Goal: Book appointment/travel/reservation

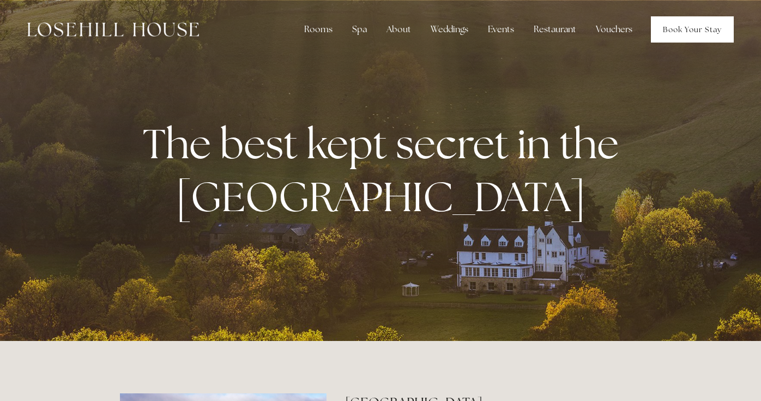
click at [696, 32] on link "Book Your Stay" at bounding box center [692, 29] width 83 height 26
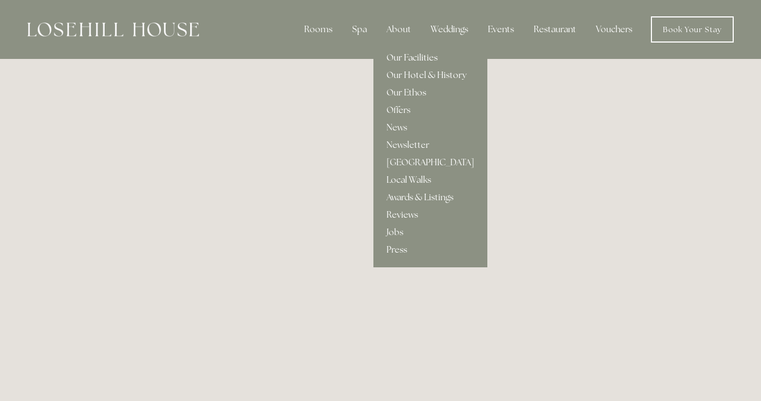
click at [414, 57] on link "Our Facilities" at bounding box center [430, 57] width 114 height 17
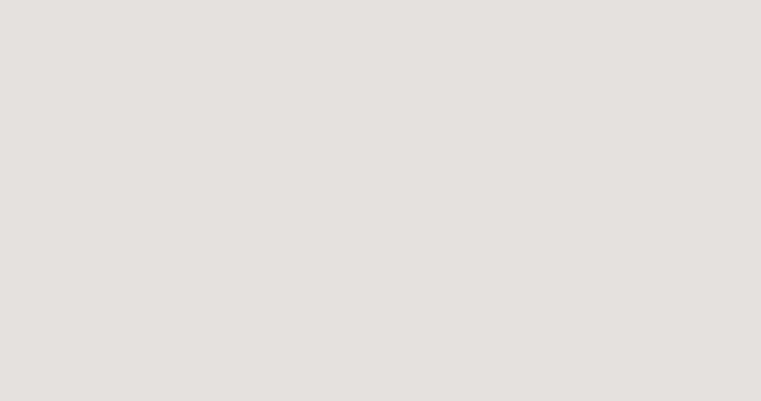
scroll to position [59, 0]
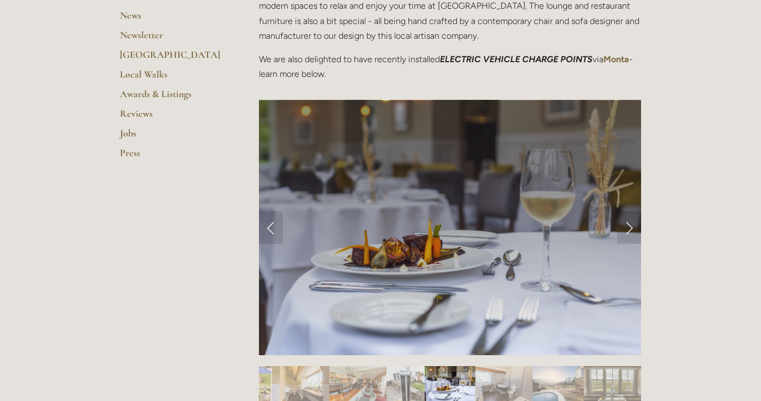
scroll to position [393, 0]
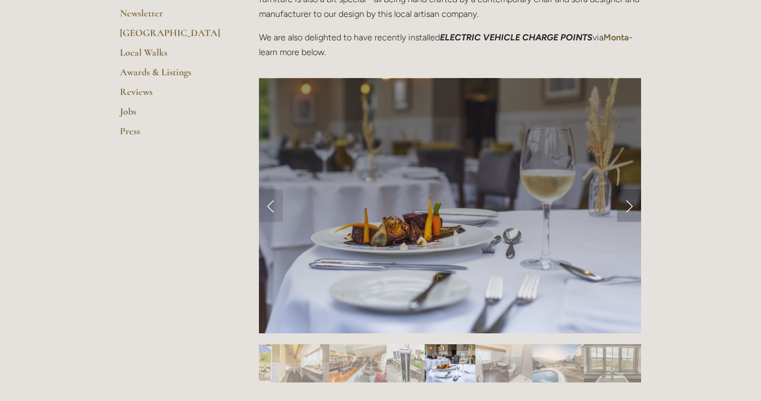
click at [625, 204] on link "Next Slide" at bounding box center [629, 205] width 24 height 33
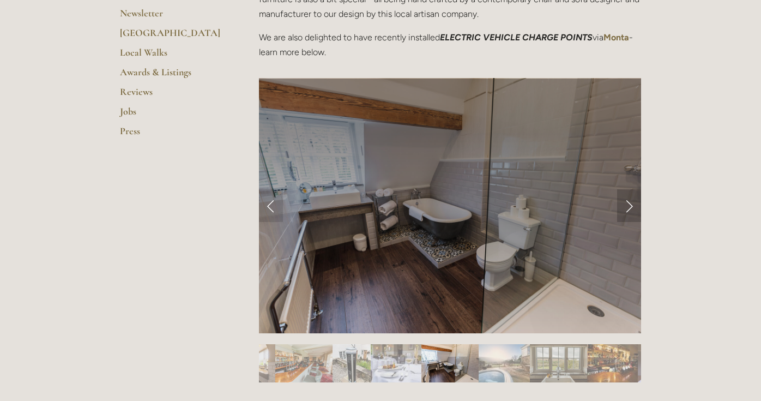
click at [625, 204] on link "Next Slide" at bounding box center [629, 205] width 24 height 33
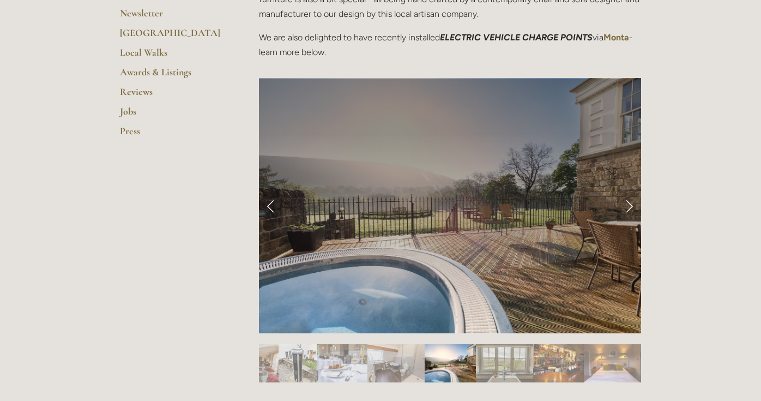
click at [625, 204] on link "Next Slide" at bounding box center [629, 205] width 24 height 33
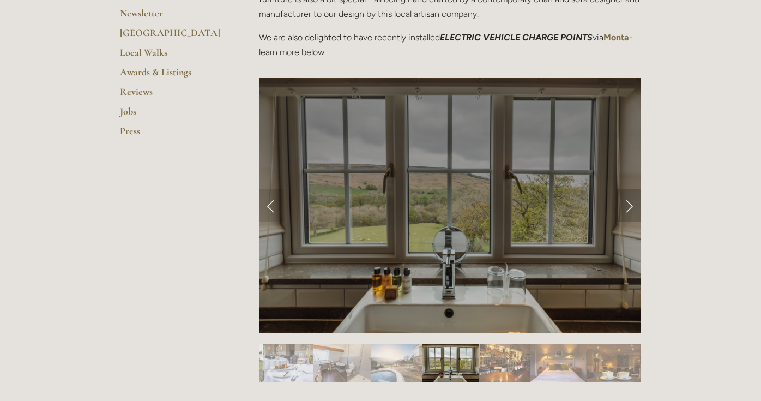
click at [625, 204] on link "Next Slide" at bounding box center [629, 205] width 24 height 33
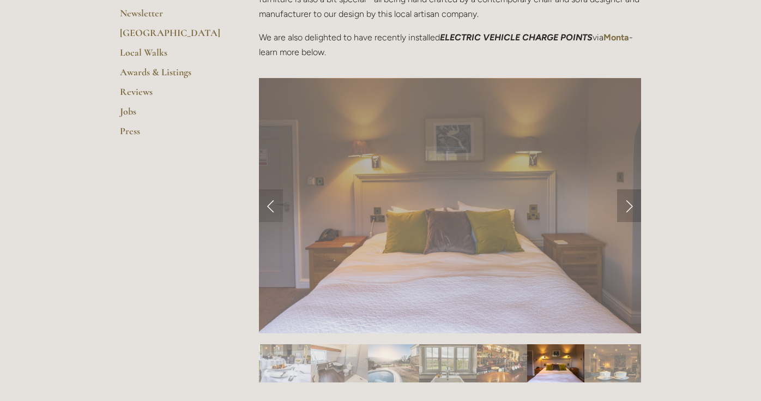
click at [625, 204] on link "Next Slide" at bounding box center [629, 205] width 24 height 33
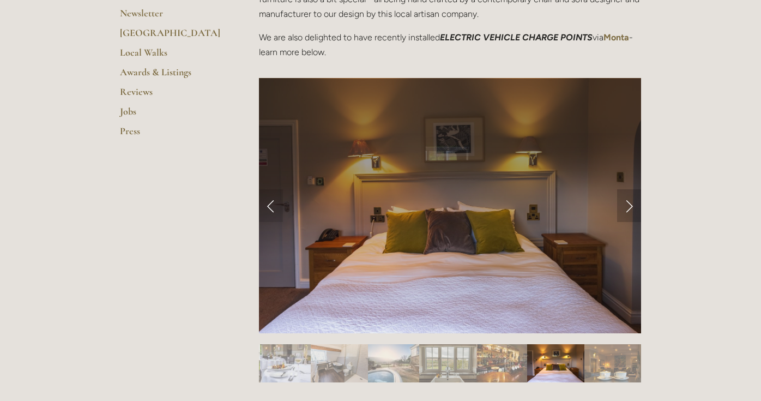
click at [625, 204] on link "Next Slide" at bounding box center [629, 205] width 24 height 33
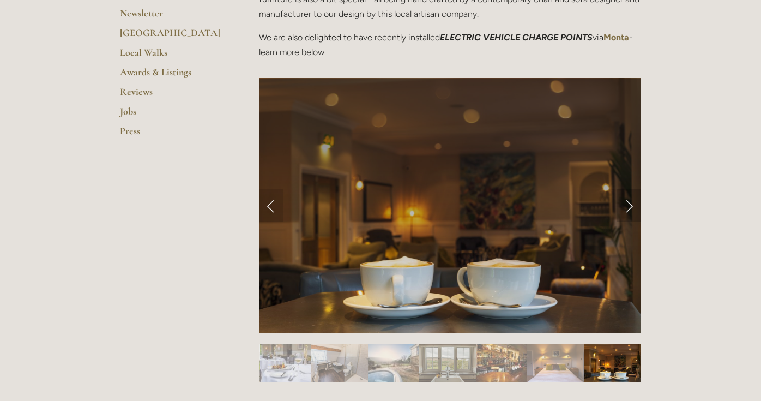
click at [625, 204] on link "Next Slide" at bounding box center [629, 205] width 24 height 33
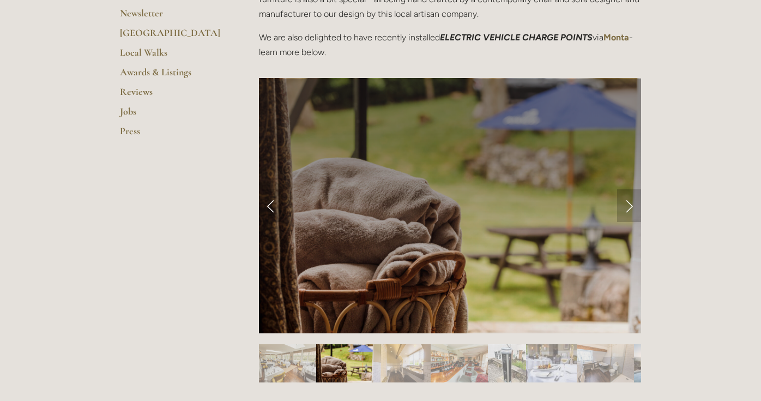
click at [625, 204] on link "Next Slide" at bounding box center [629, 205] width 24 height 33
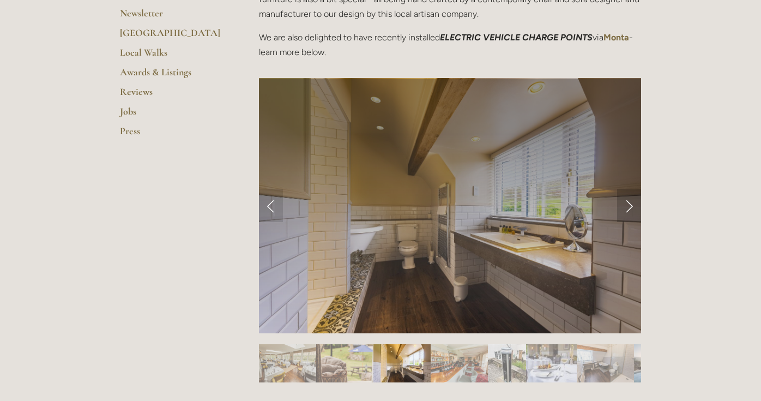
click at [625, 204] on link "Next Slide" at bounding box center [629, 205] width 24 height 33
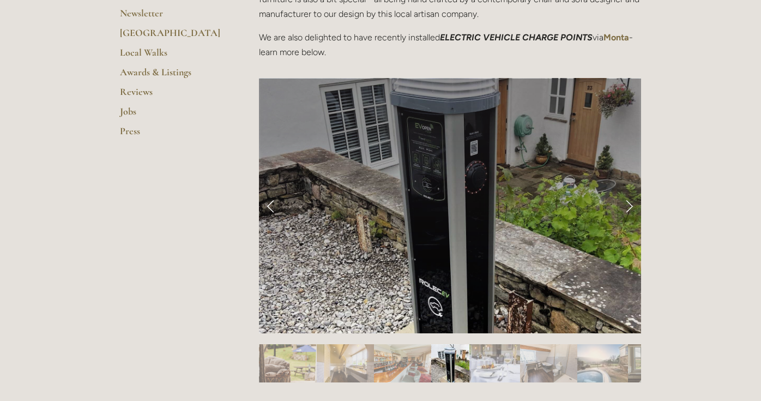
click at [625, 204] on link "Next Slide" at bounding box center [629, 205] width 24 height 33
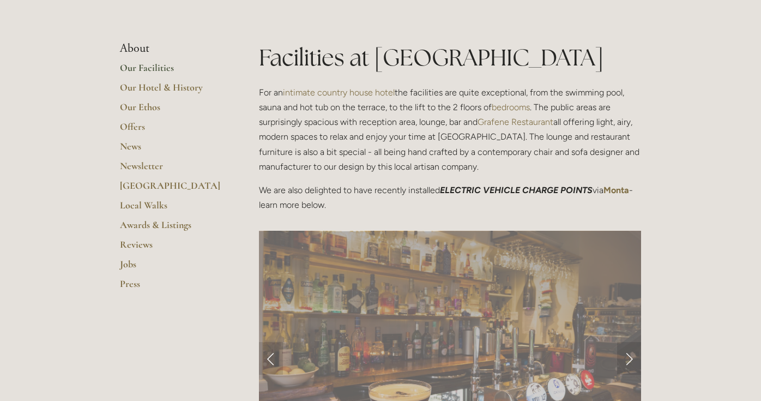
scroll to position [218, 0]
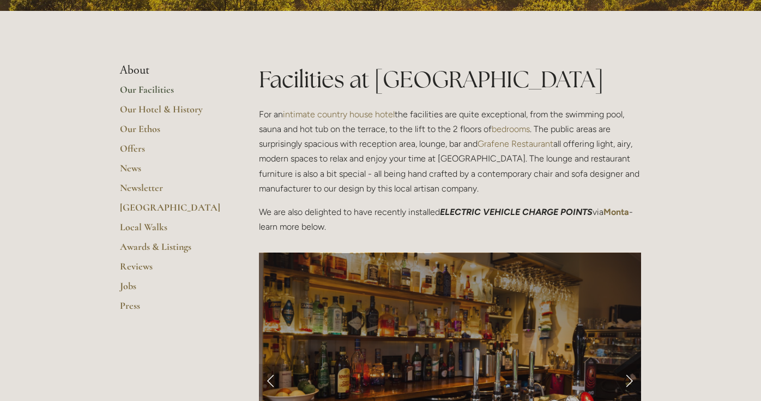
click at [143, 87] on link "Our Facilities" at bounding box center [172, 93] width 104 height 20
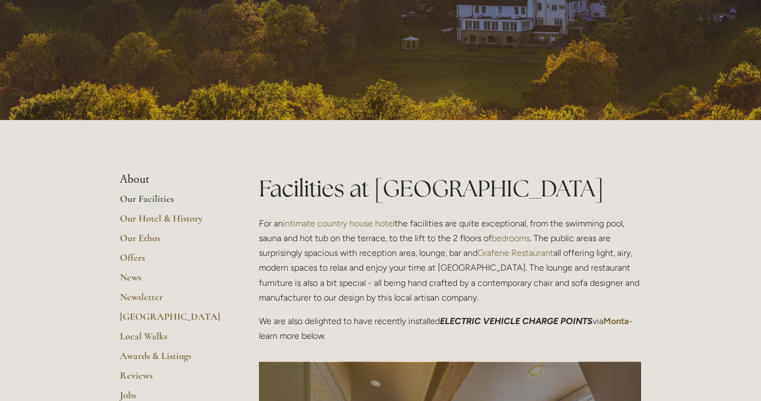
scroll to position [131, 0]
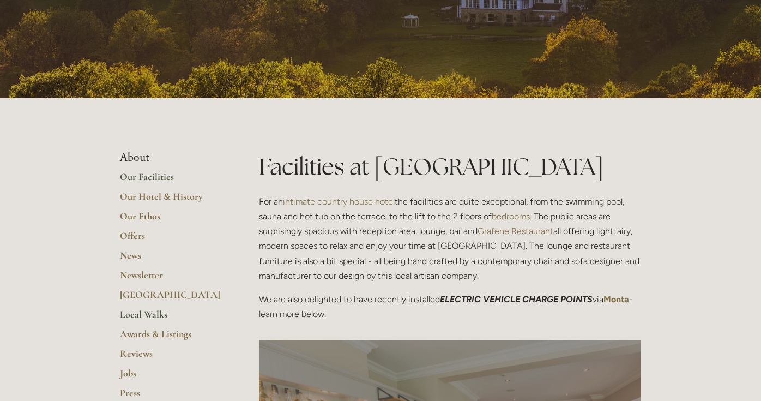
click at [148, 312] on link "Local Walks" at bounding box center [172, 318] width 104 height 20
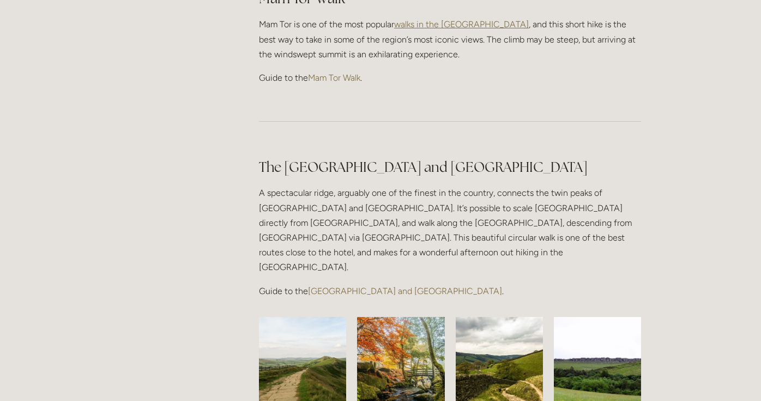
scroll to position [741, 0]
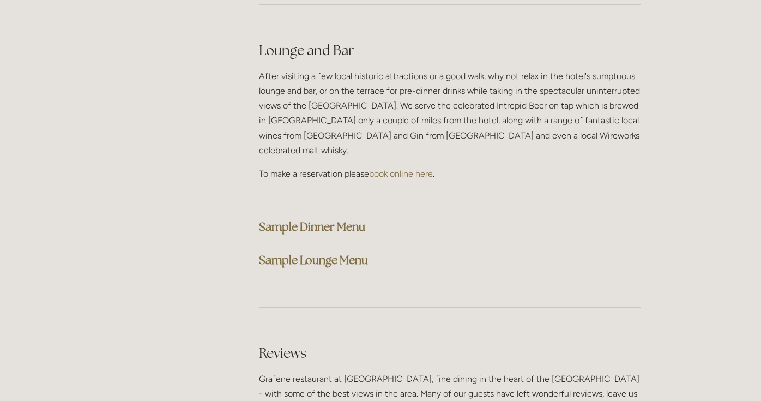
scroll to position [2791, 0]
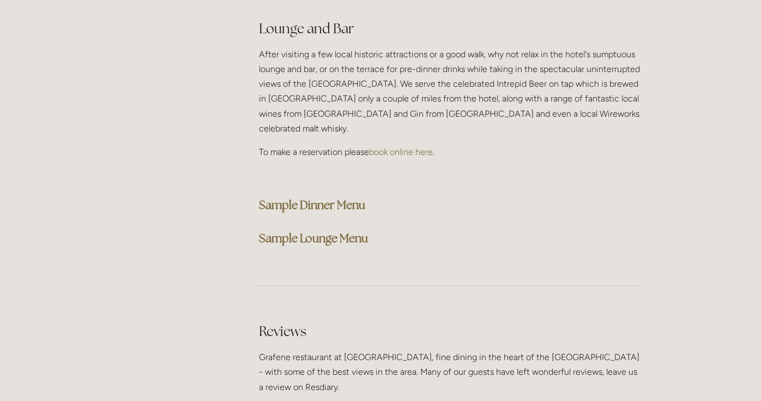
click at [319, 197] on strong "Sample Dinner Menu" at bounding box center [312, 204] width 106 height 15
click at [316, 176] on div "Lounge and Bar After visiting a few local historic attractions or a good walk, …" at bounding box center [450, 134] width 382 height 230
click at [319, 197] on strong "Sample Dinner Menu" at bounding box center [312, 204] width 106 height 15
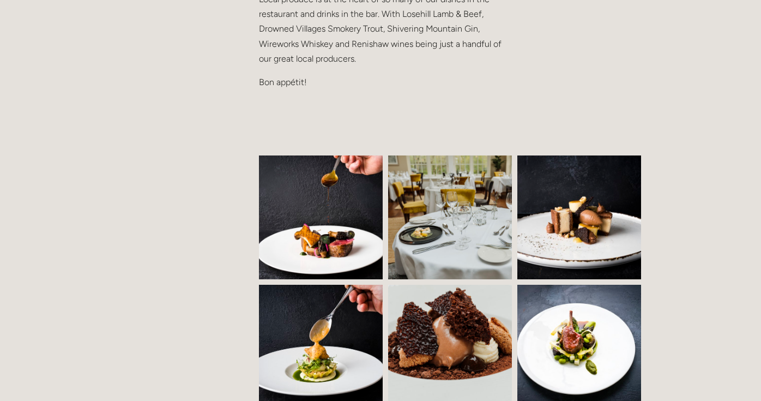
scroll to position [635, 0]
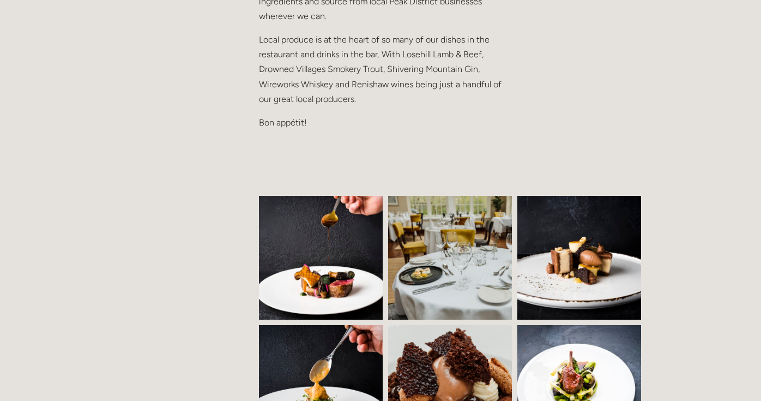
click at [384, 138] on p at bounding box center [383, 145] width 249 height 15
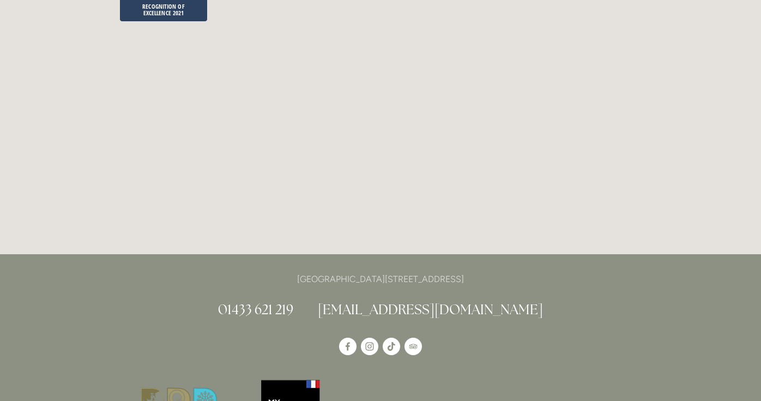
scroll to position [2836, 0]
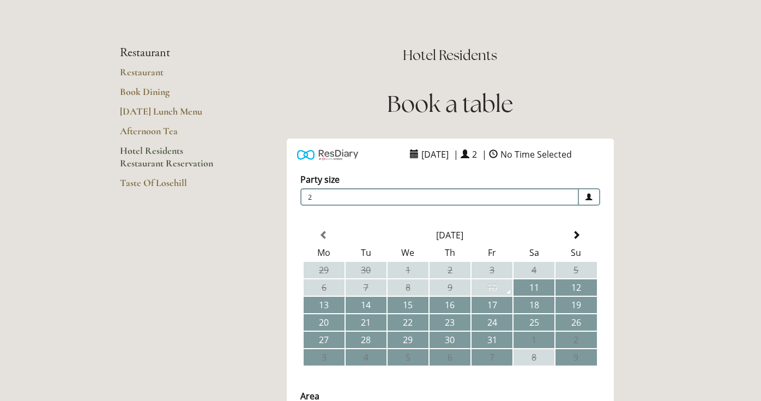
scroll to position [87, 0]
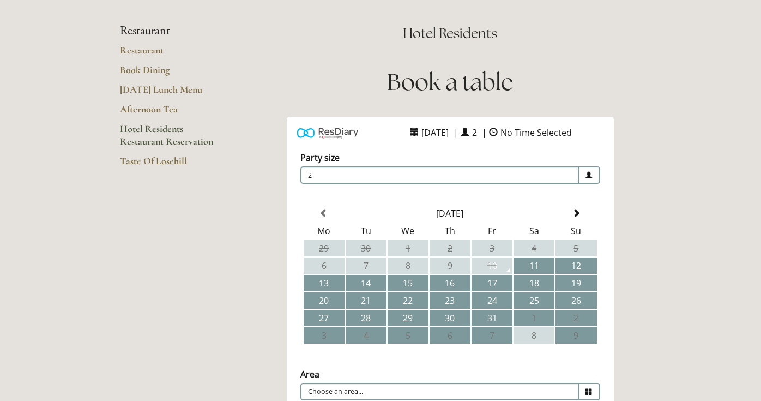
click at [143, 137] on link "Hotel Residents Restaurant Reservation" at bounding box center [172, 139] width 104 height 32
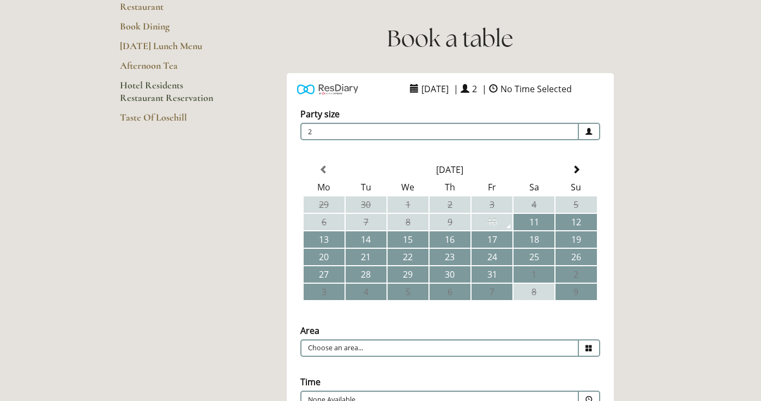
scroll to position [153, 0]
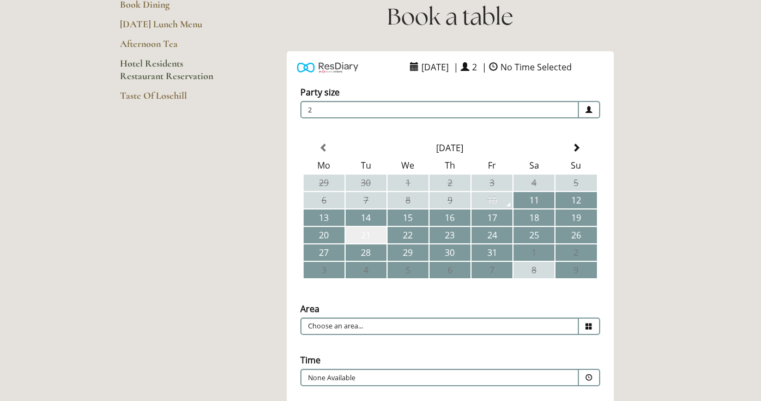
click at [377, 233] on td "21" at bounding box center [366, 235] width 41 height 16
click at [409, 321] on input "Choose an area..." at bounding box center [439, 325] width 279 height 17
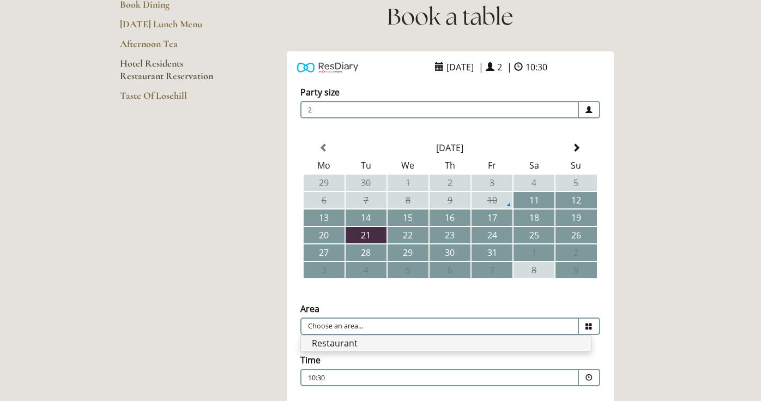
click at [395, 345] on li "Restaurant" at bounding box center [446, 342] width 290 height 15
type input "Restaurant"
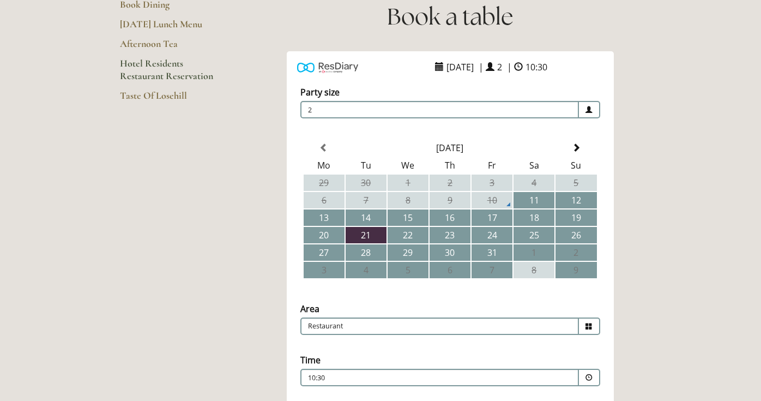
click at [651, 326] on main "Restaurant Restaurant Book Dining Sunday Lunch Menu Afternoon Tea Hotel Residen…" at bounding box center [380, 283] width 556 height 754
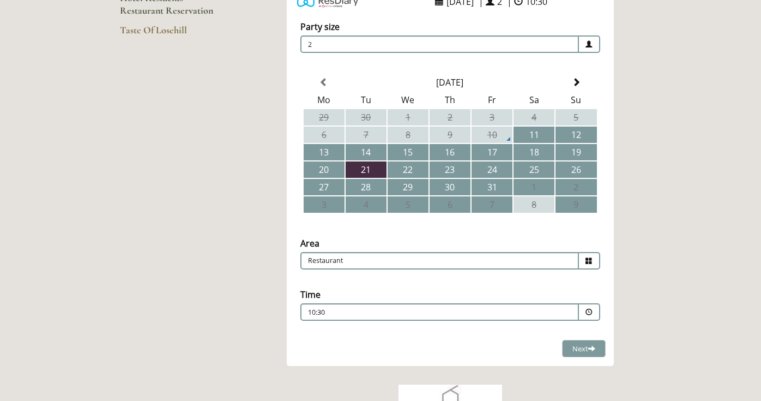
scroll to position [240, 0]
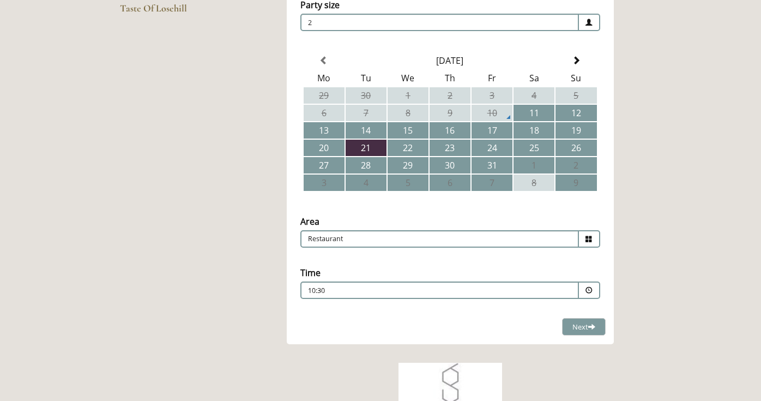
click at [558, 289] on div "10:30 Combined Shape Join Standby List" at bounding box center [439, 293] width 263 height 15
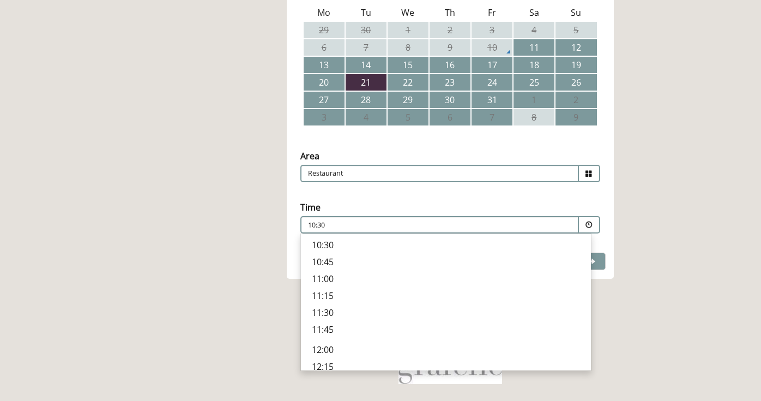
scroll to position [327, 0]
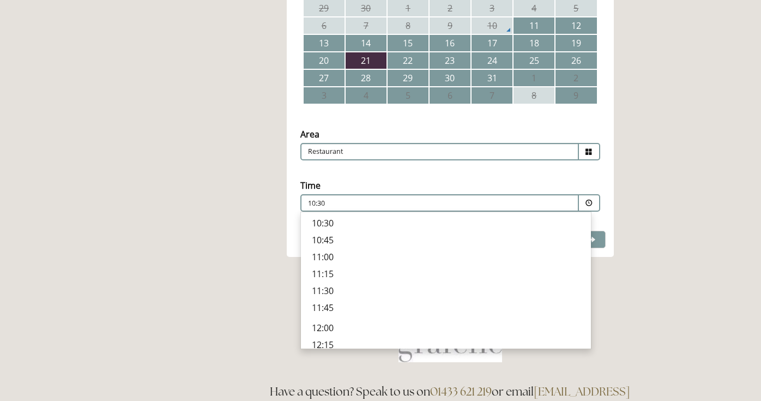
click at [454, 293] on p "11:30" at bounding box center [446, 291] width 268 height 12
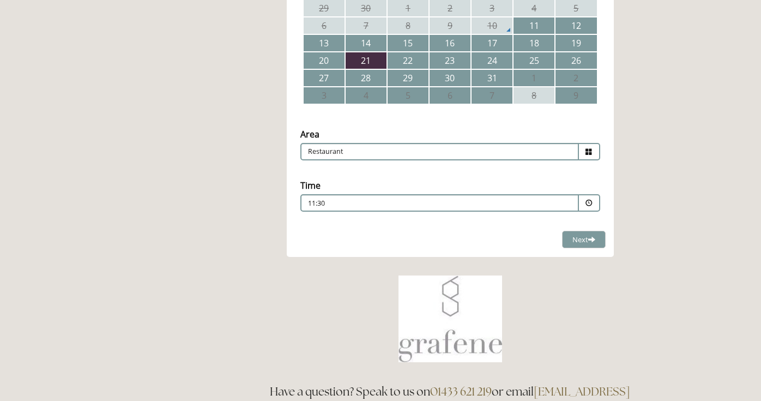
click at [435, 201] on p "11:30" at bounding box center [406, 203] width 197 height 10
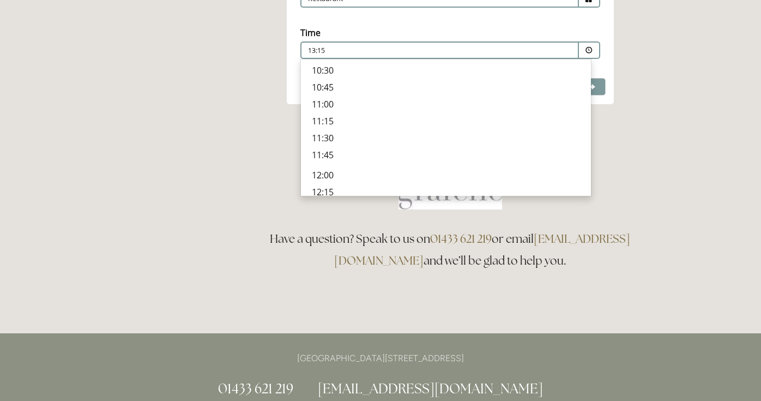
scroll to position [458, 0]
